Goal: Task Accomplishment & Management: Manage account settings

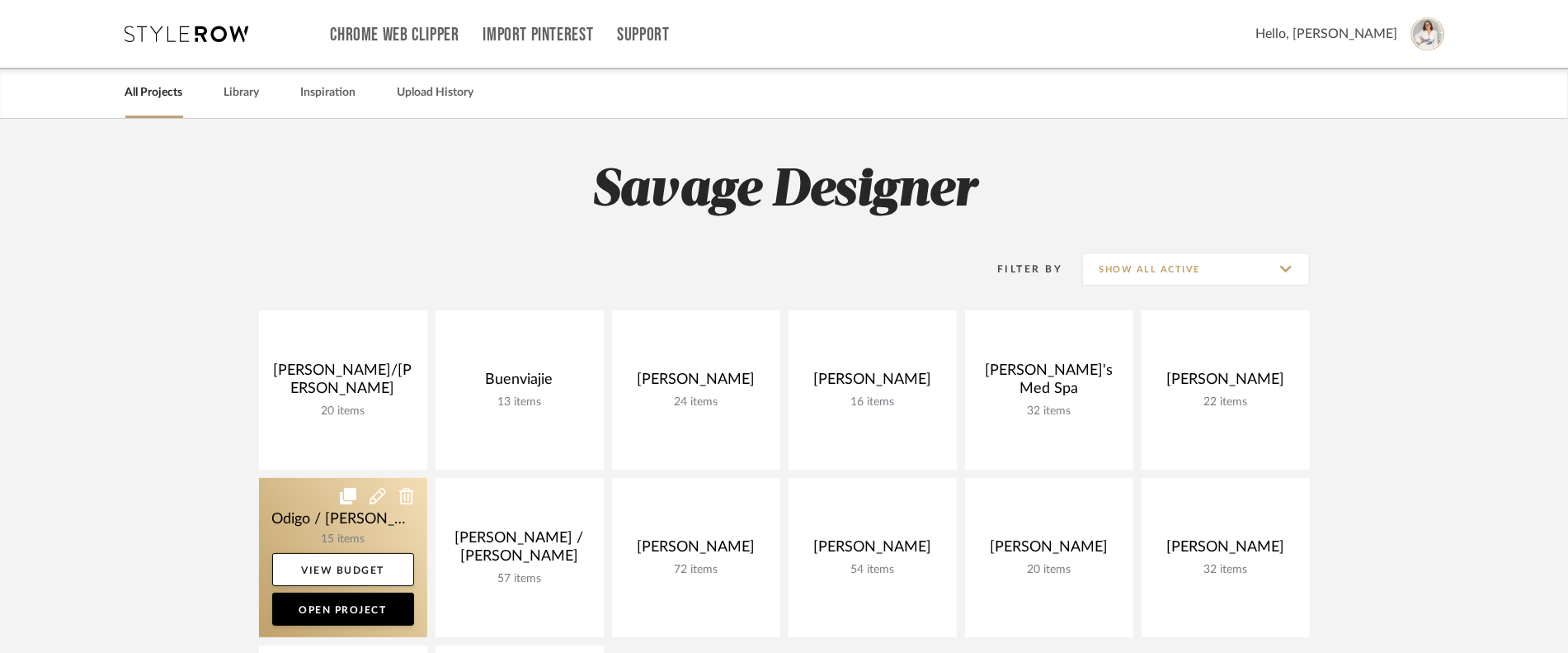
click at [301, 516] on link at bounding box center [343, 558] width 168 height 160
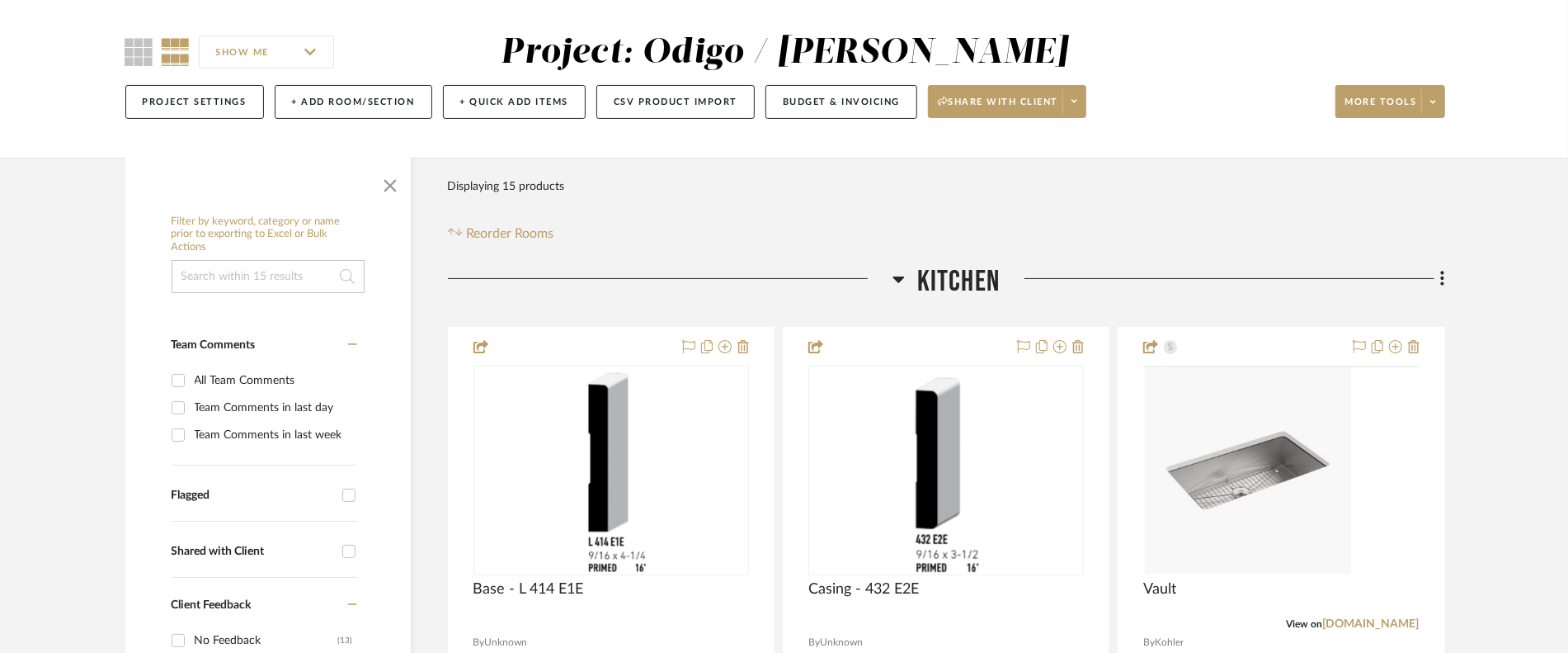
scroll to position [82, 0]
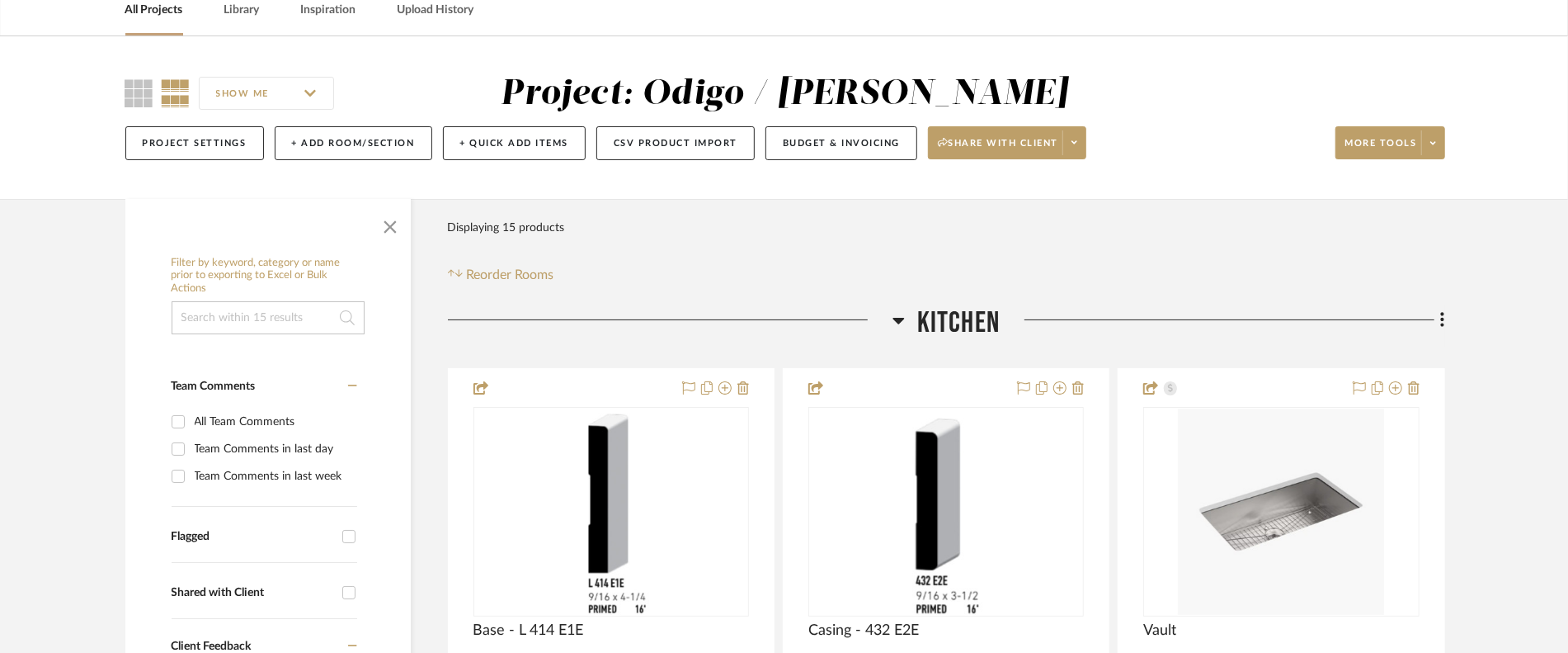
click at [895, 313] on icon at bounding box center [898, 319] width 12 height 20
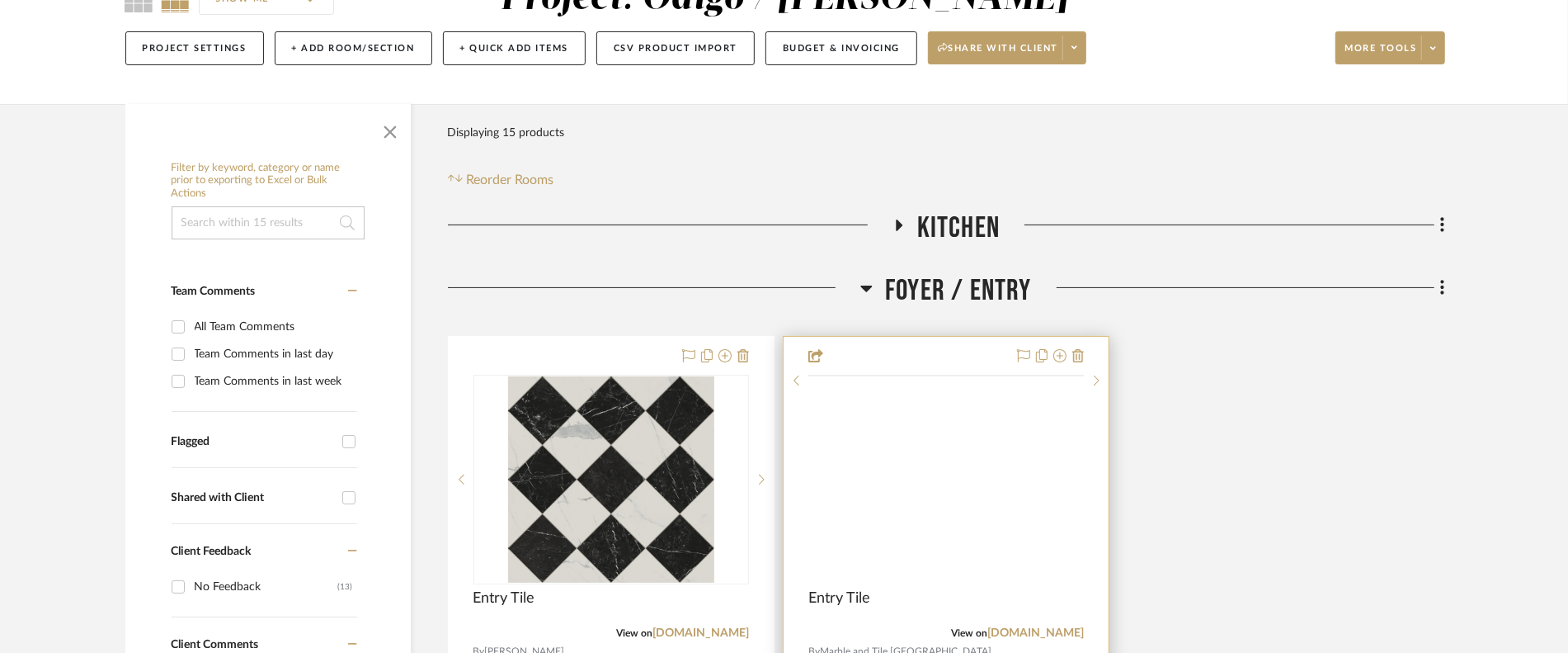
scroll to position [248, 0]
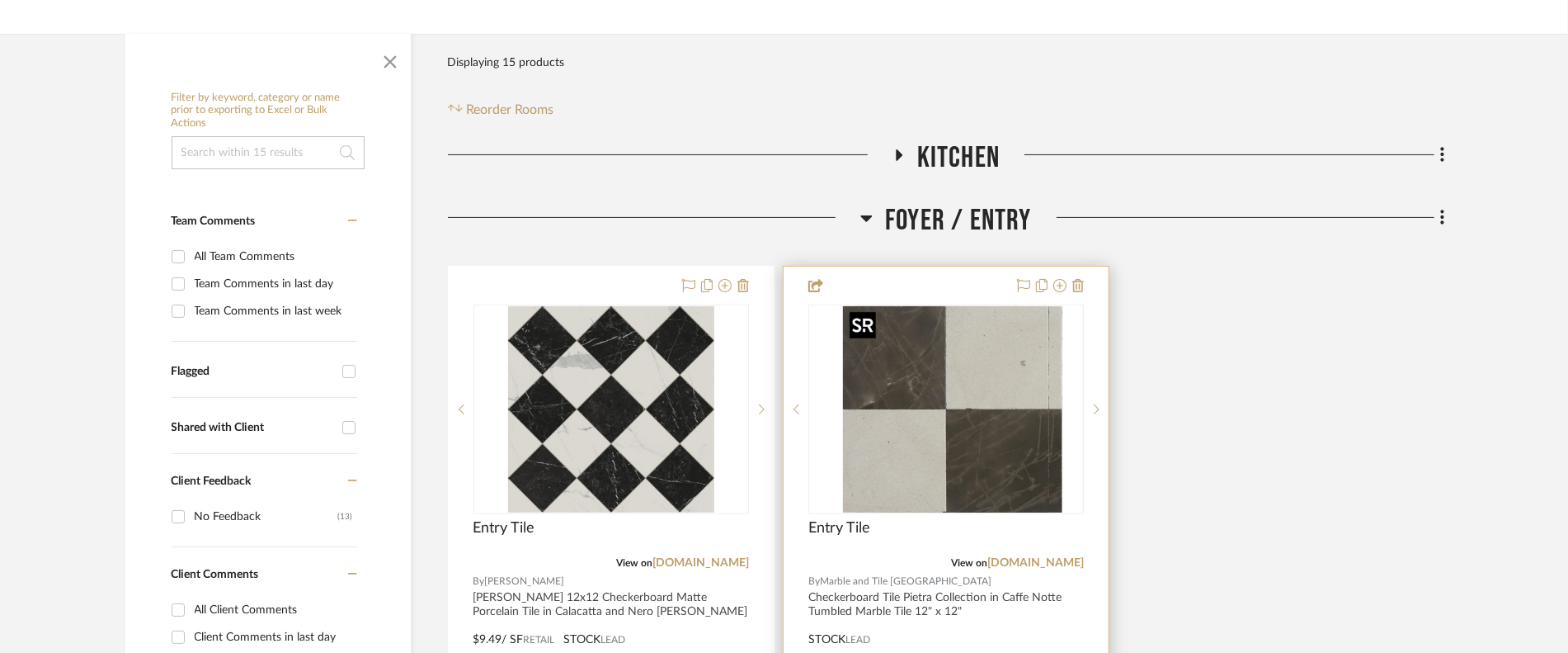
click at [1001, 400] on div at bounding box center [946, 409] width 276 height 210
click at [990, 438] on img "0" at bounding box center [946, 409] width 206 height 206
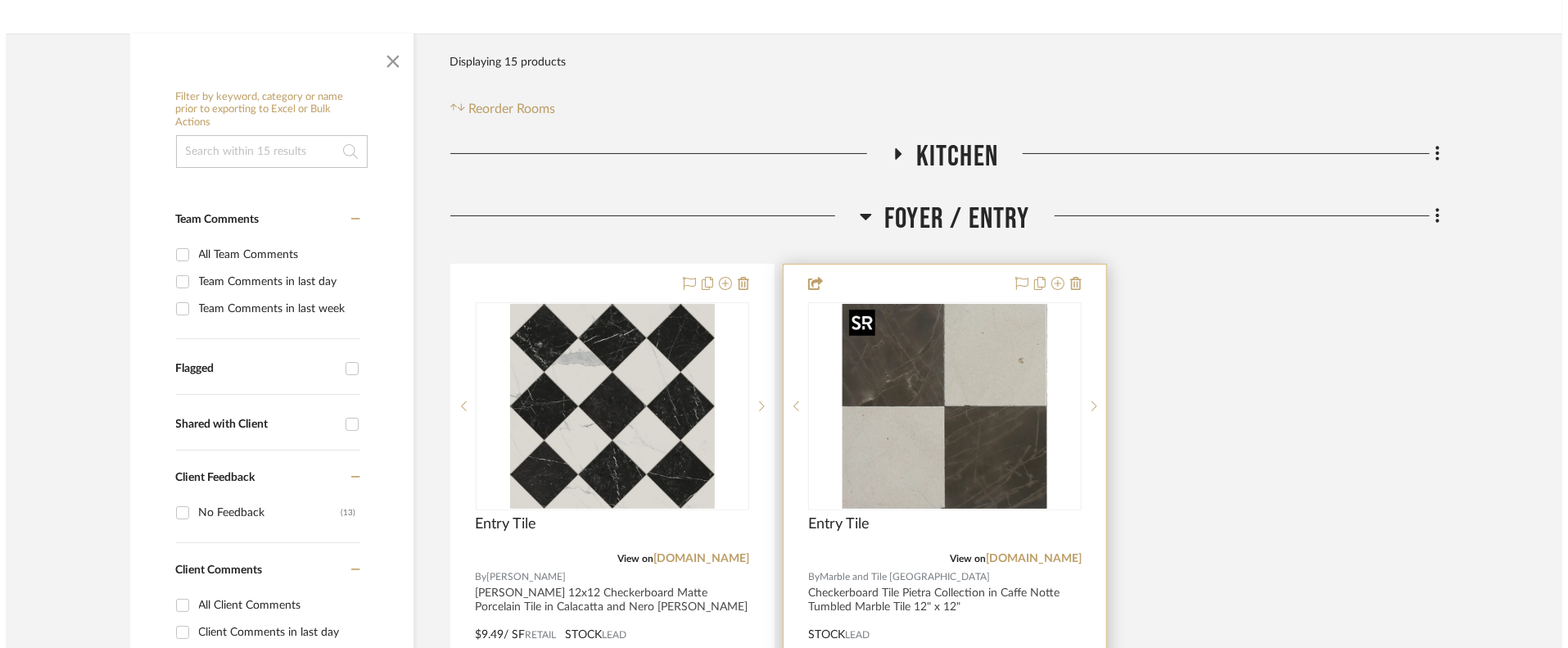
scroll to position [0, 0]
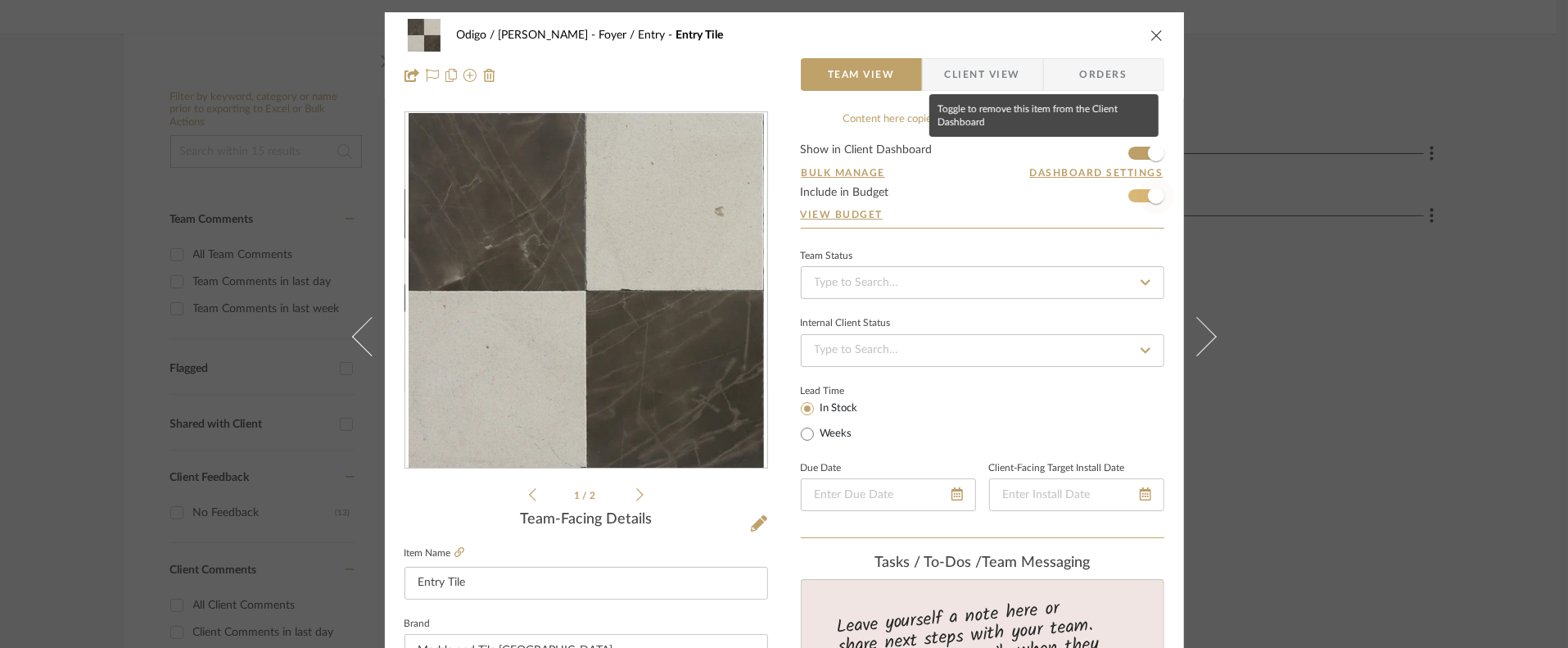
drag, startPoint x: 1135, startPoint y: 147, endPoint x: 1133, endPoint y: 178, distance: 31.1
click at [1138, 148] on span "button" at bounding box center [1156, 153] width 36 height 36
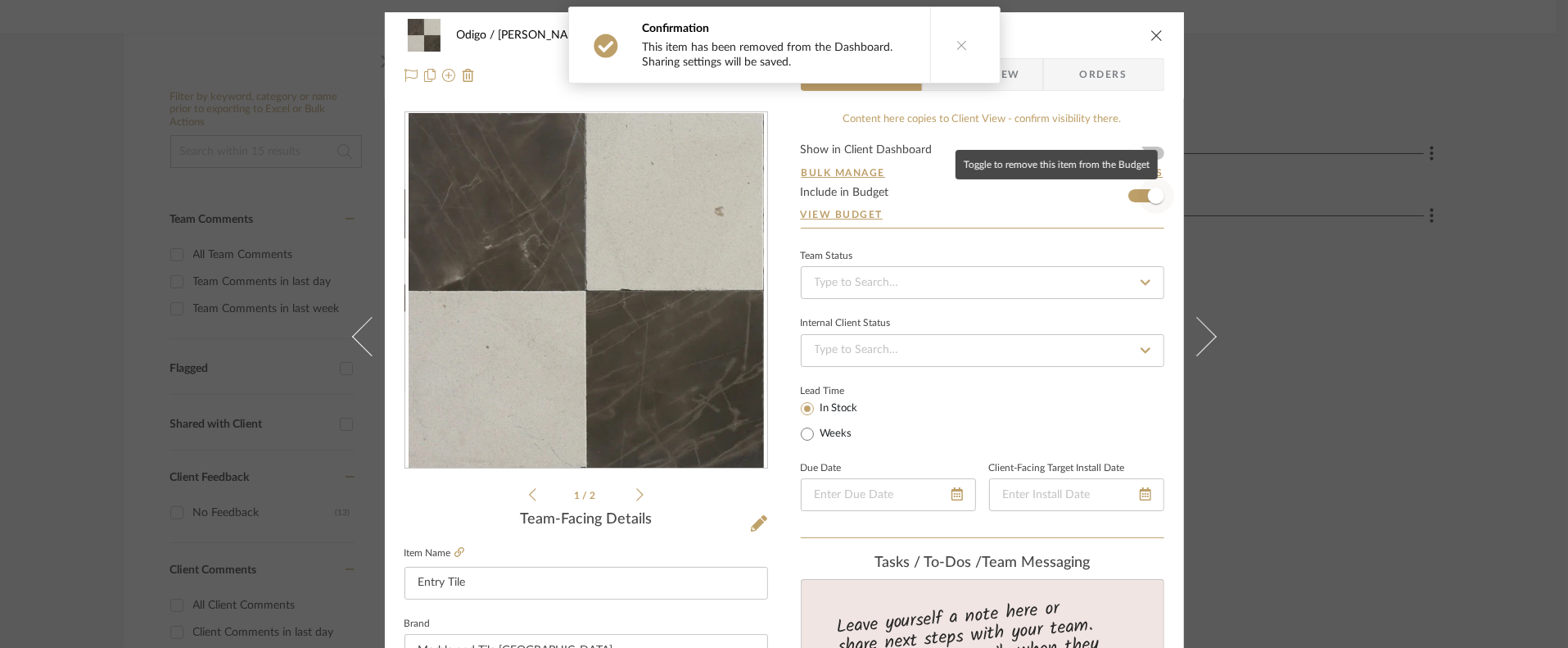
click at [1138, 191] on span "button" at bounding box center [1156, 196] width 36 height 36
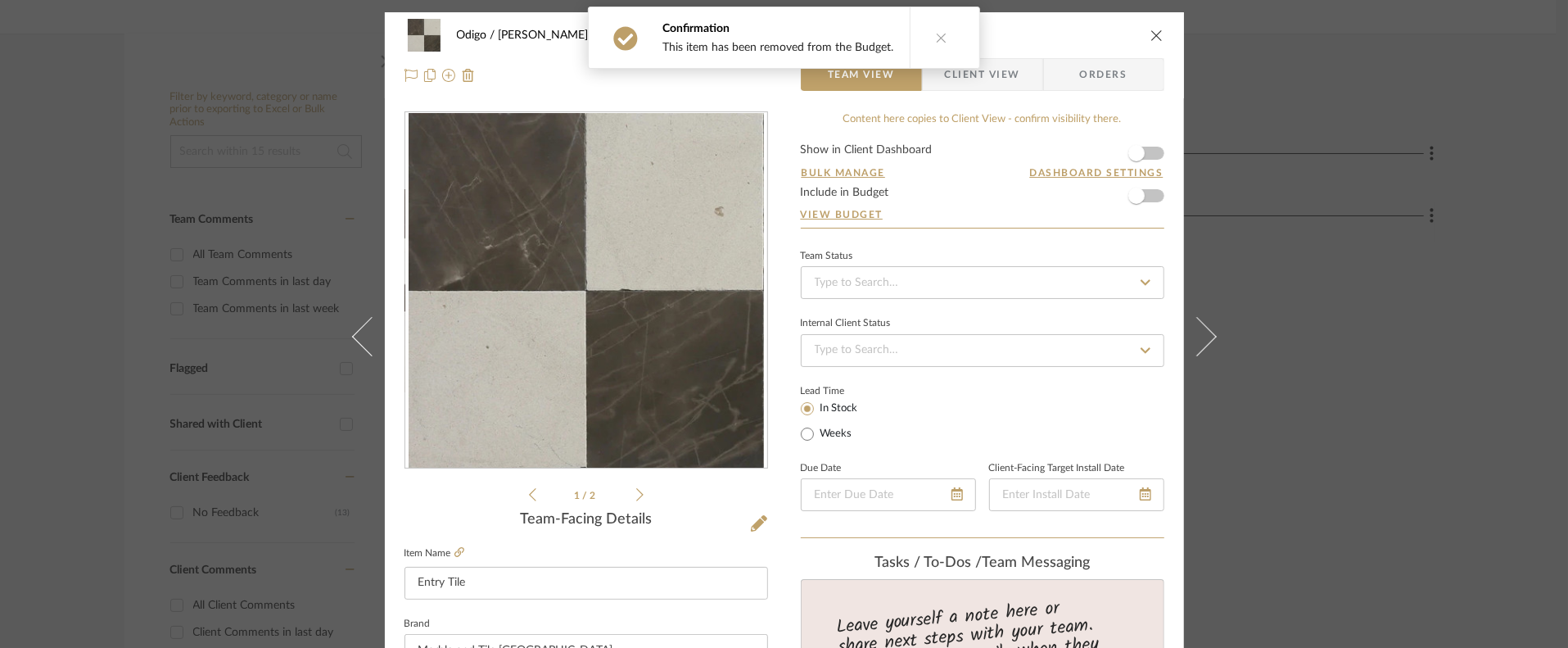
click at [1151, 33] on icon "close" at bounding box center [1157, 36] width 13 height 13
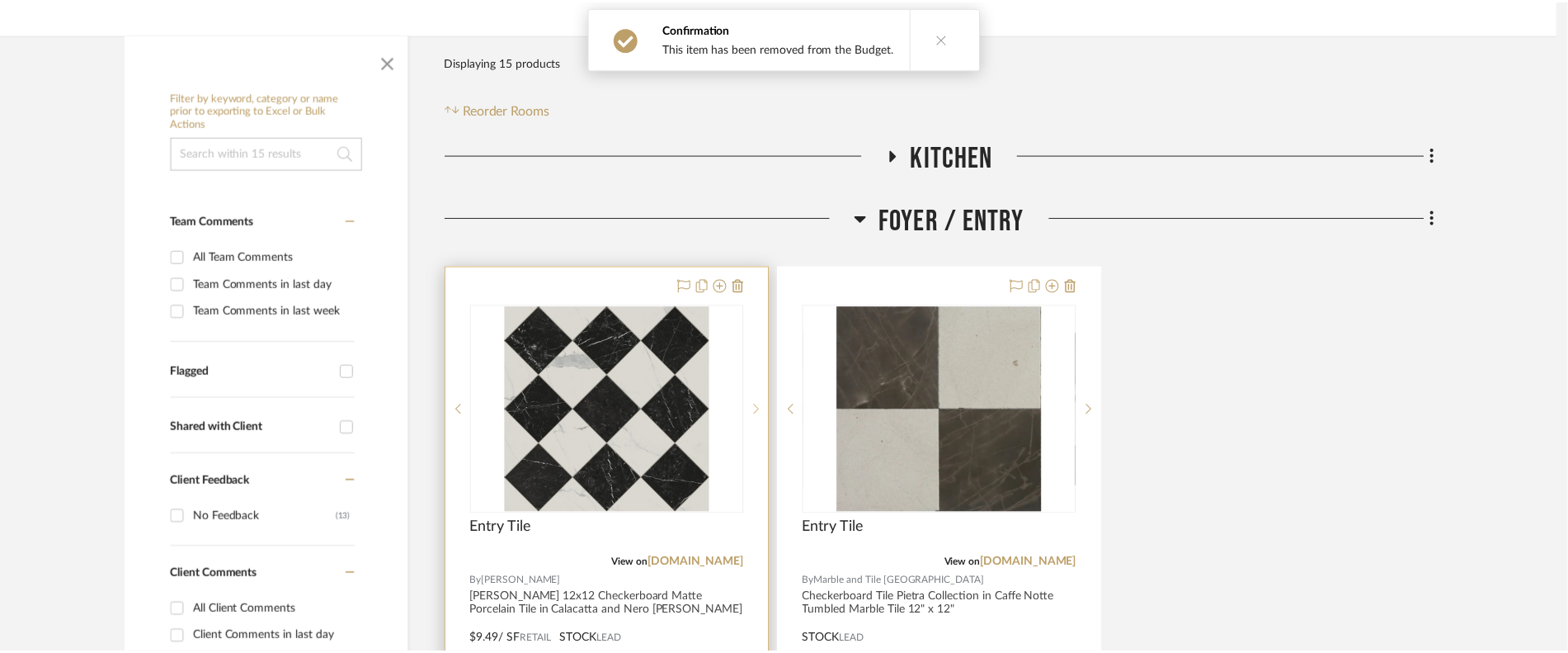
scroll to position [248, 0]
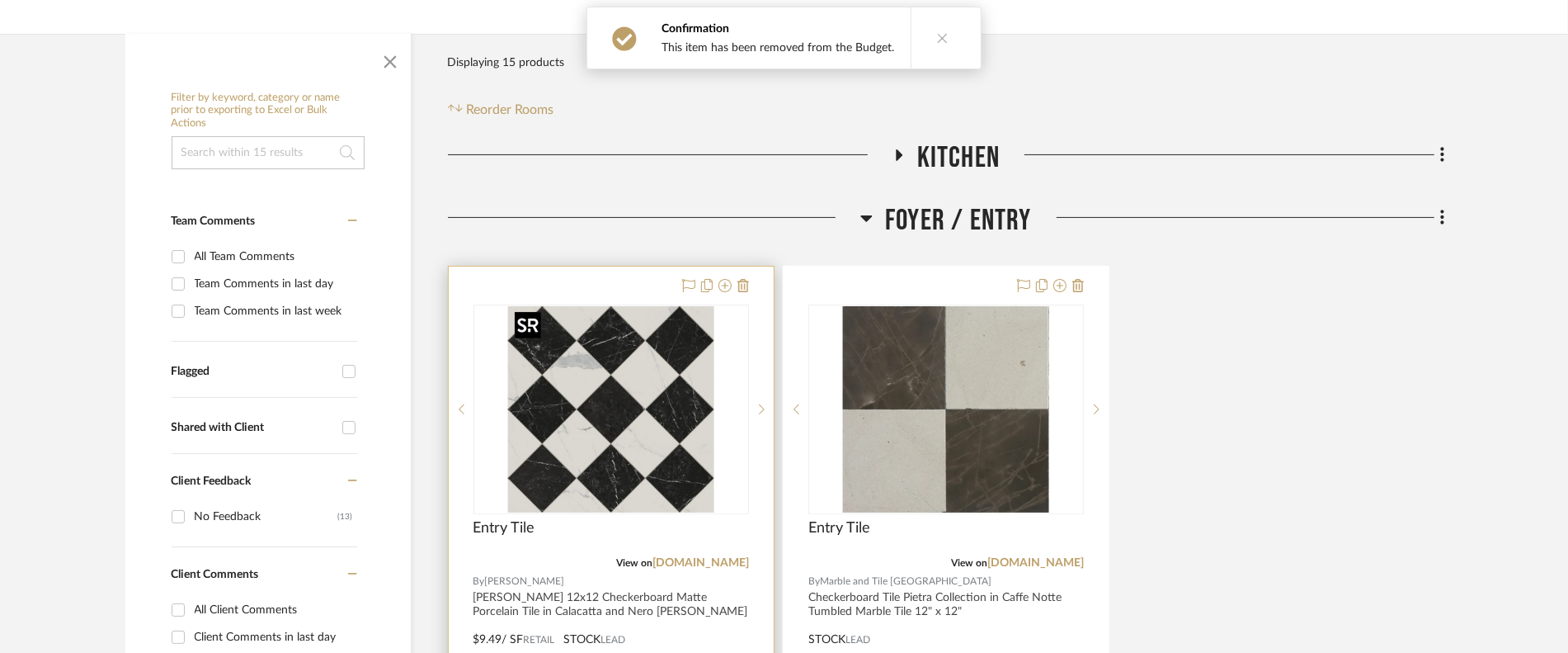
click at [0, 0] on img at bounding box center [0, 0] width 0 height 0
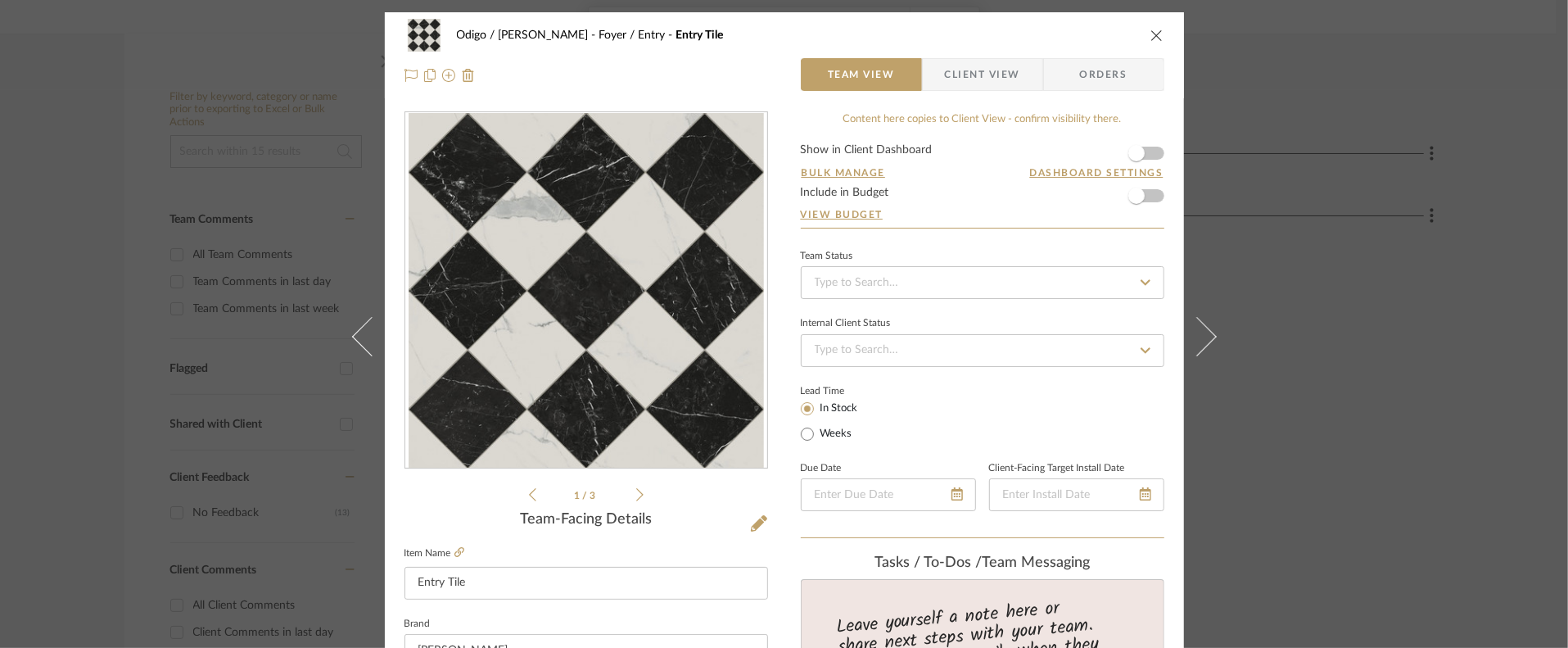
drag, startPoint x: 1148, startPoint y: 159, endPoint x: 1165, endPoint y: 189, distance: 34.5
click at [1148, 158] on form "Show in Client Dashboard Bulk Manage Dashboard Settings Include in Budget View …" at bounding box center [983, 186] width 364 height 83
click at [1148, 196] on span "button" at bounding box center [1137, 196] width 36 height 36
click at [1154, 144] on form "Show in Client Dashboard Bulk Manage Dashboard Settings Include in Budget View …" at bounding box center [983, 186] width 364 height 83
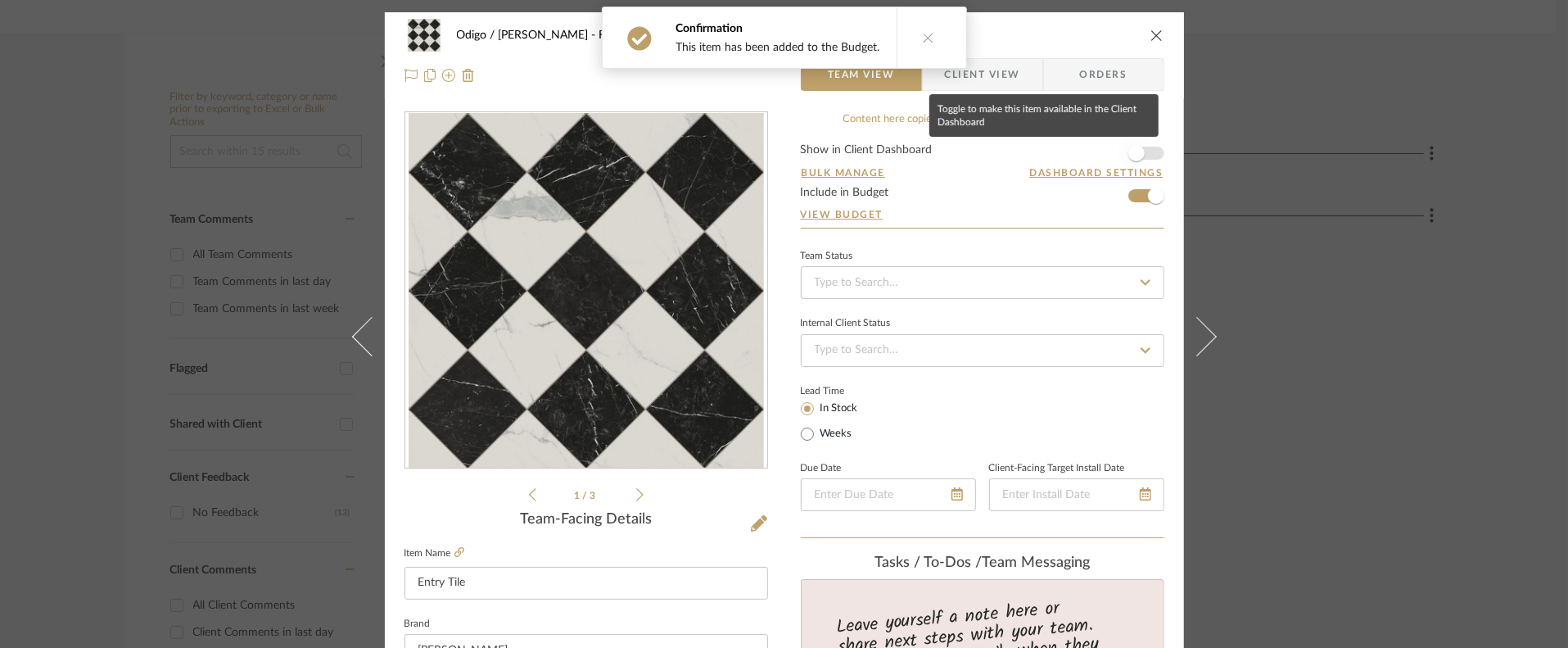
click at [1138, 153] on span "button" at bounding box center [1136, 153] width 16 height 16
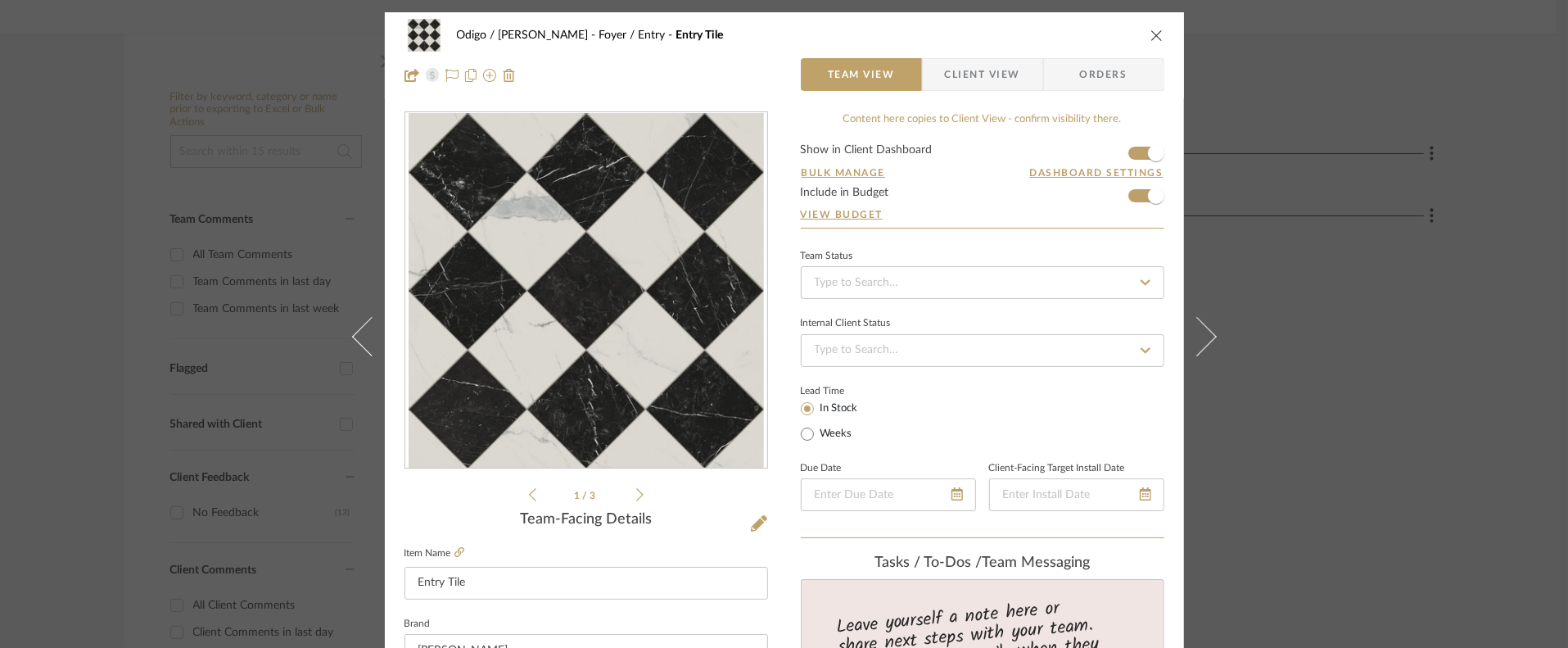
click at [1154, 36] on icon "close" at bounding box center [1157, 36] width 13 height 13
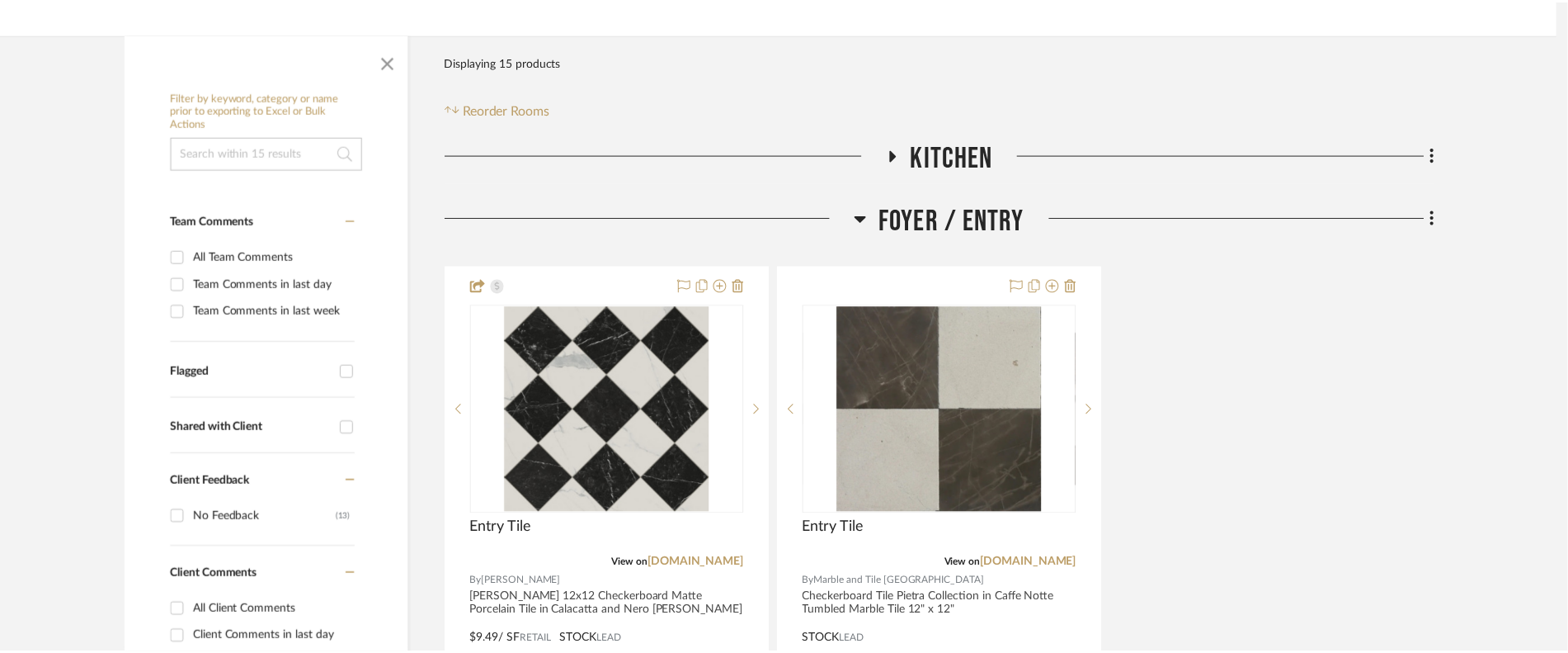
scroll to position [248, 0]
